Goal: Task Accomplishment & Management: Use online tool/utility

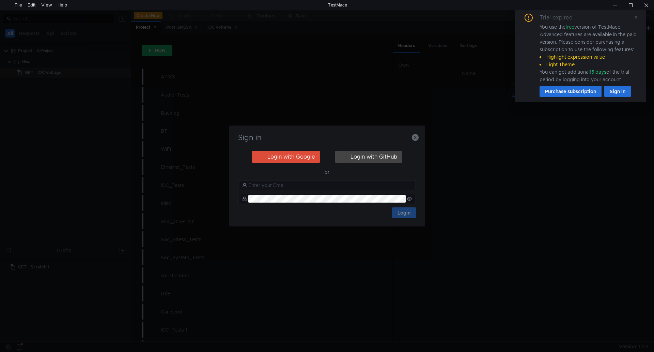
click at [30, 76] on div "Sign in Login with Google Login with GitHub — or — Login" at bounding box center [327, 176] width 654 height 352
click at [417, 141] on icon "button" at bounding box center [415, 137] width 7 height 7
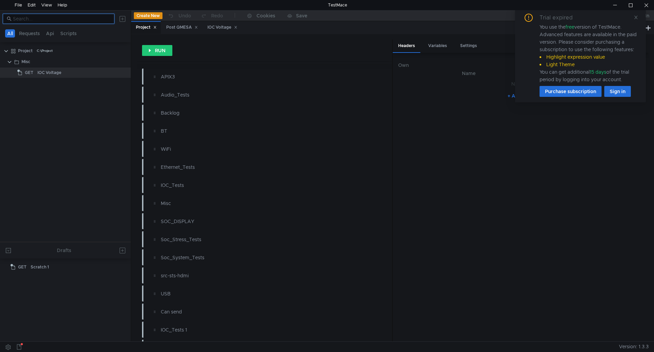
click at [63, 16] on input at bounding box center [61, 18] width 97 height 7
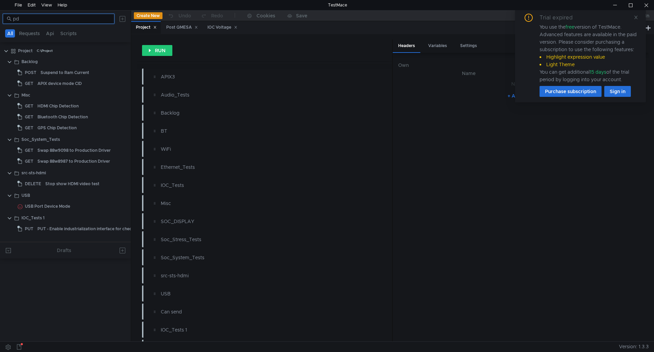
type input "p"
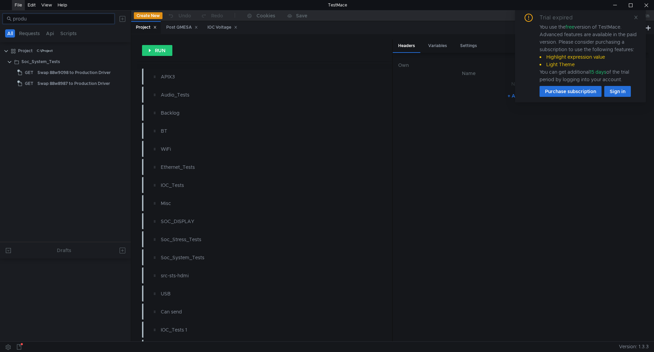
type input "produ"
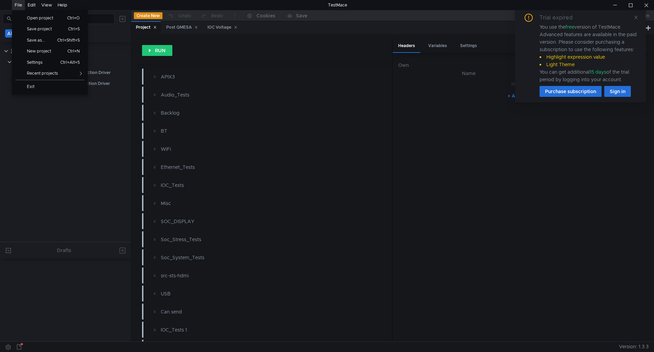
click at [16, 5] on div "File" at bounding box center [18, 5] width 7 height 10
click at [37, 16] on span "Open project" at bounding box center [42, 18] width 39 height 4
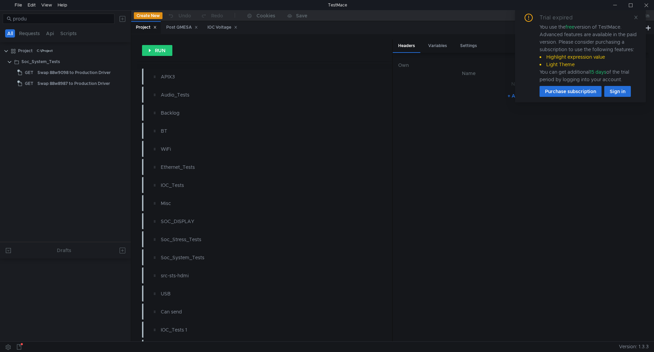
click at [35, 112] on tree-viewport "Project C:\Project Soc_System_Tests GET Swap 88w9098 to Production Driver GET S…" at bounding box center [65, 143] width 131 height 197
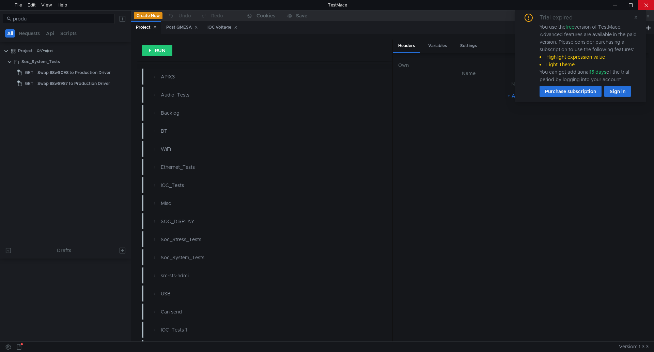
click at [649, 8] on div at bounding box center [647, 5] width 16 height 10
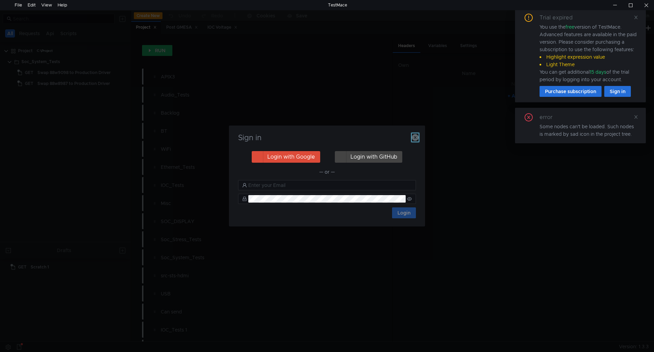
click at [417, 136] on icon "button" at bounding box center [415, 137] width 7 height 7
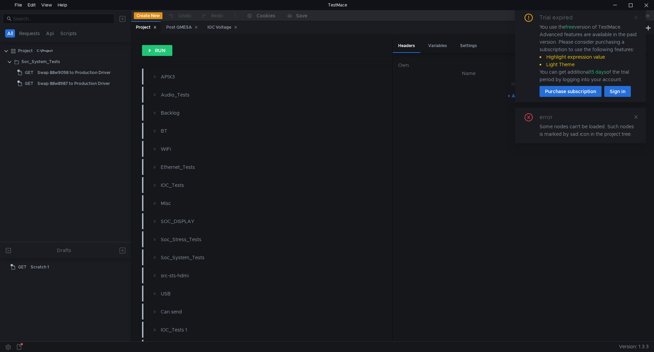
click at [634, 16] on icon at bounding box center [636, 17] width 5 height 5
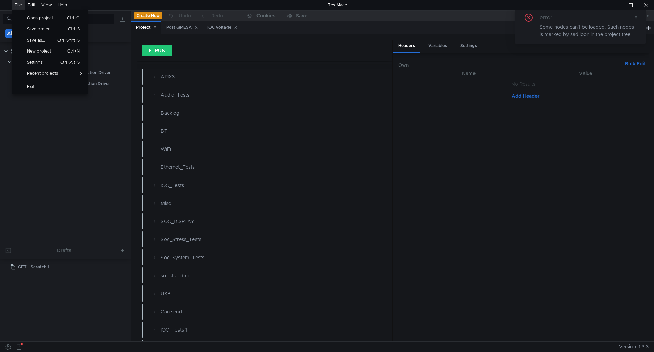
click at [17, 4] on div "File" at bounding box center [18, 5] width 7 height 10
click at [22, 14] on link "Open project Ctrl+O" at bounding box center [50, 18] width 76 height 11
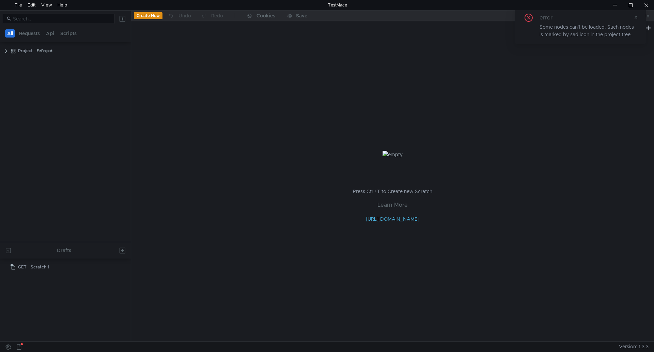
click at [75, 166] on tree-viewport "Project F:\Project" at bounding box center [65, 143] width 131 height 197
click at [5, 54] on app-app-tree-node-expander at bounding box center [5, 51] width 5 height 10
click at [5, 51] on clr-icon at bounding box center [5, 50] width 5 height 5
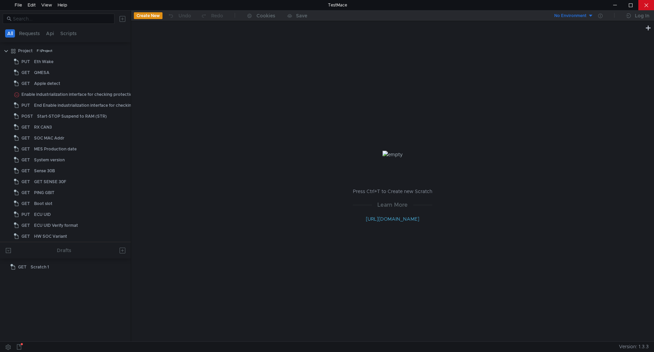
click at [648, 3] on div at bounding box center [647, 5] width 16 height 10
